Goal: Task Accomplishment & Management: Manage account settings

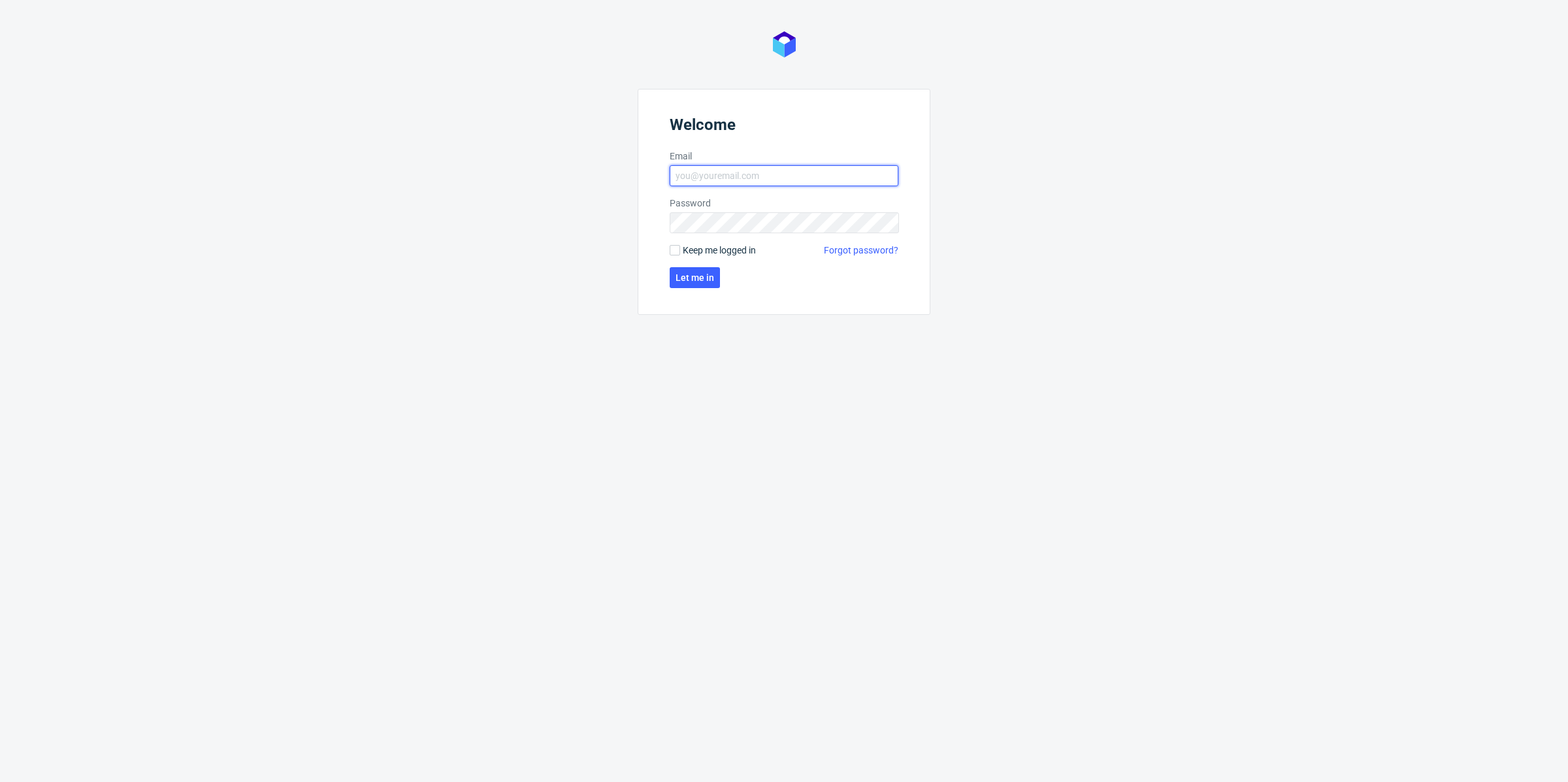
click at [839, 174] on input "Email" at bounding box center [784, 175] width 229 height 21
type input "[EMAIL_ADDRESS][DOMAIN_NAME]"
click button "Let me in" at bounding box center [695, 277] width 51 height 21
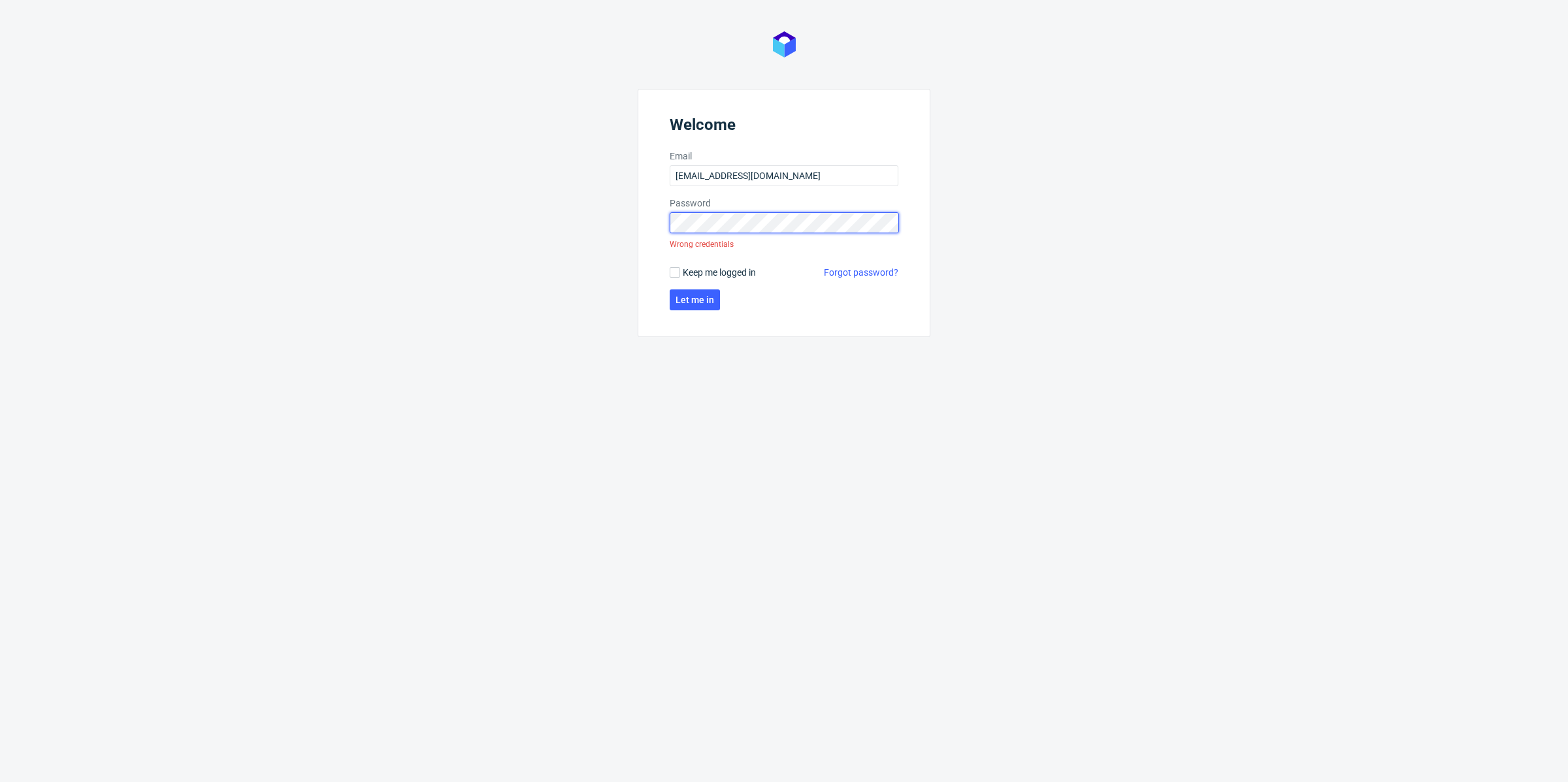
click button "Let me in" at bounding box center [695, 299] width 51 height 21
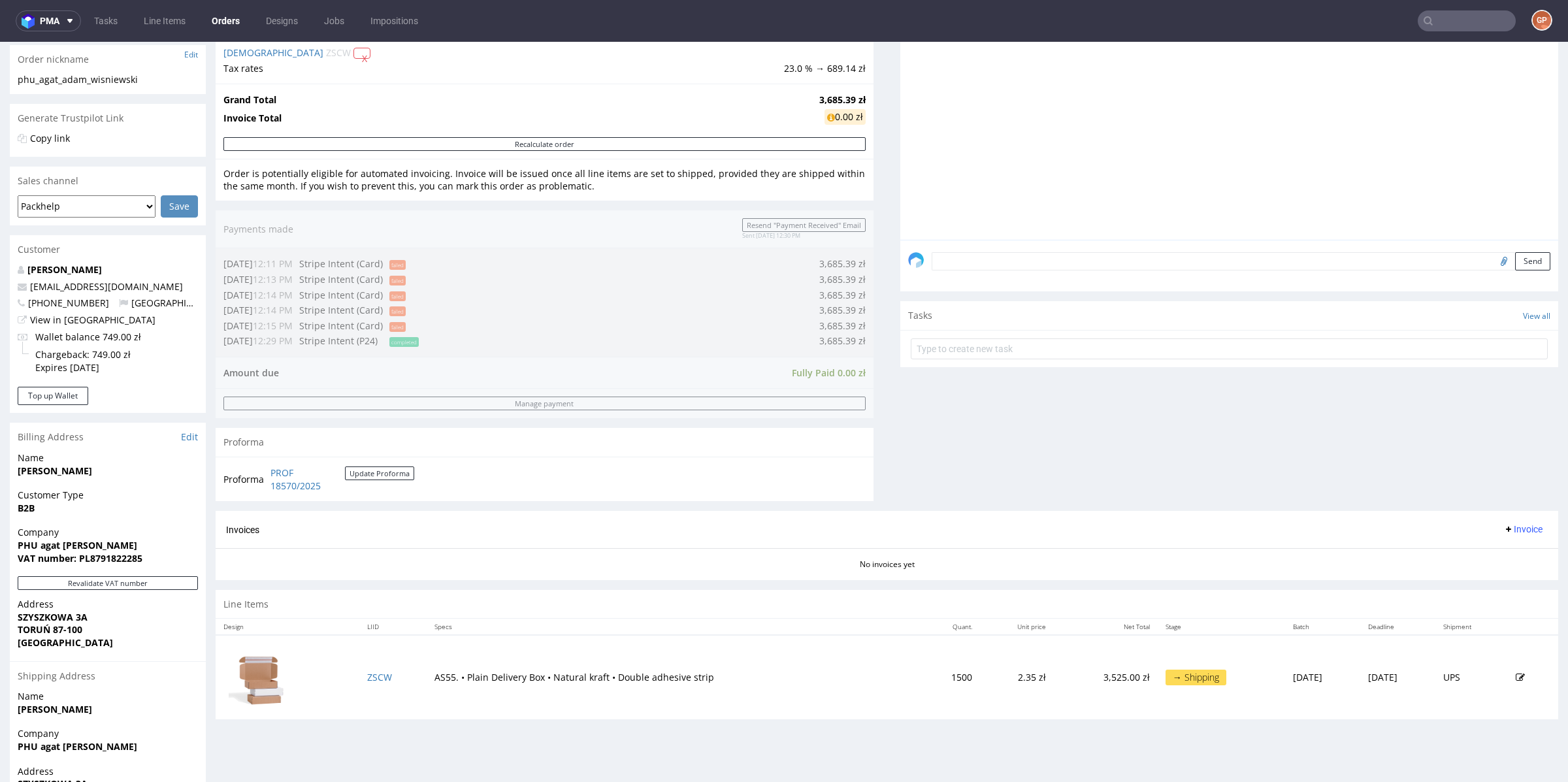
scroll to position [294, 0]
